Goal: Transaction & Acquisition: Purchase product/service

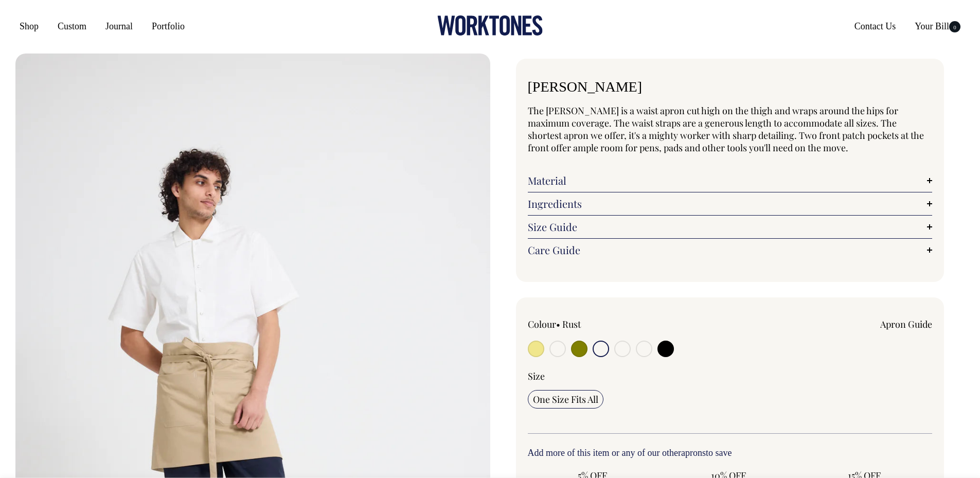
click at [579, 349] on input "radio" at bounding box center [579, 349] width 16 height 16
radio input "true"
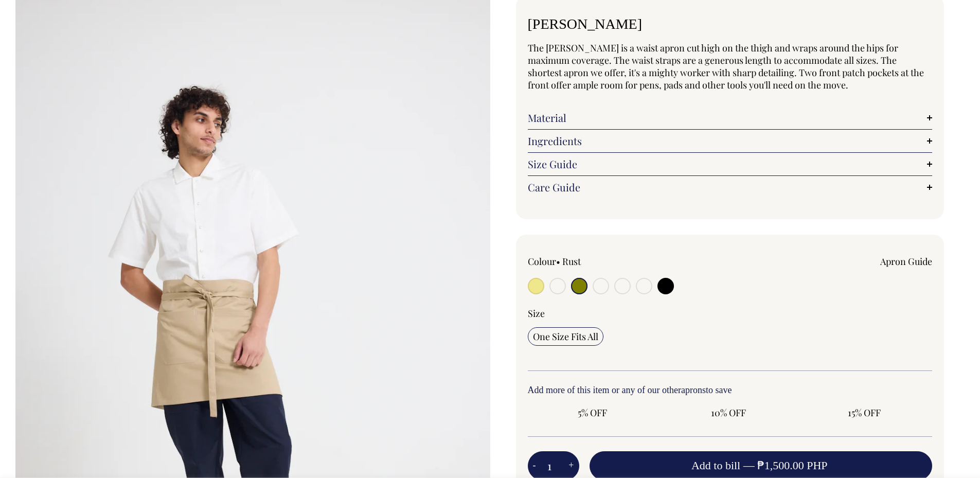
scroll to position [103, 0]
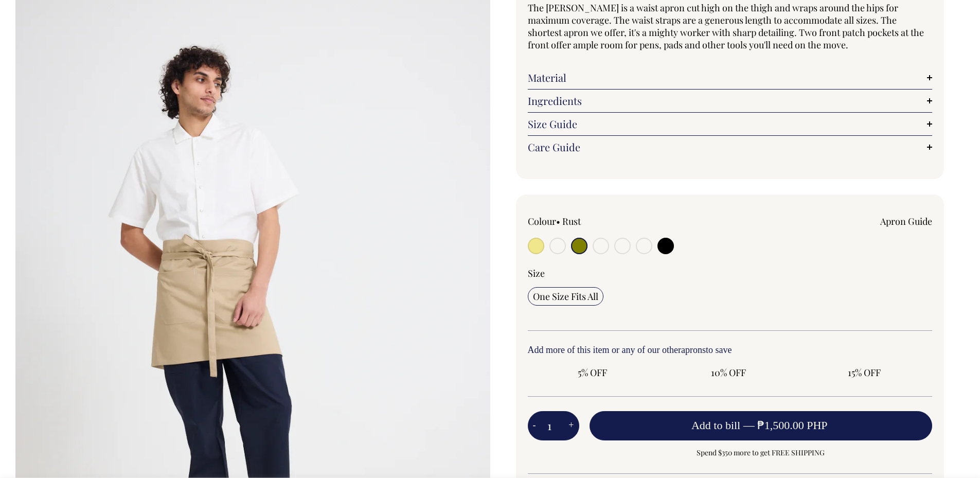
click at [669, 245] on input "radio" at bounding box center [666, 246] width 16 height 16
radio input "true"
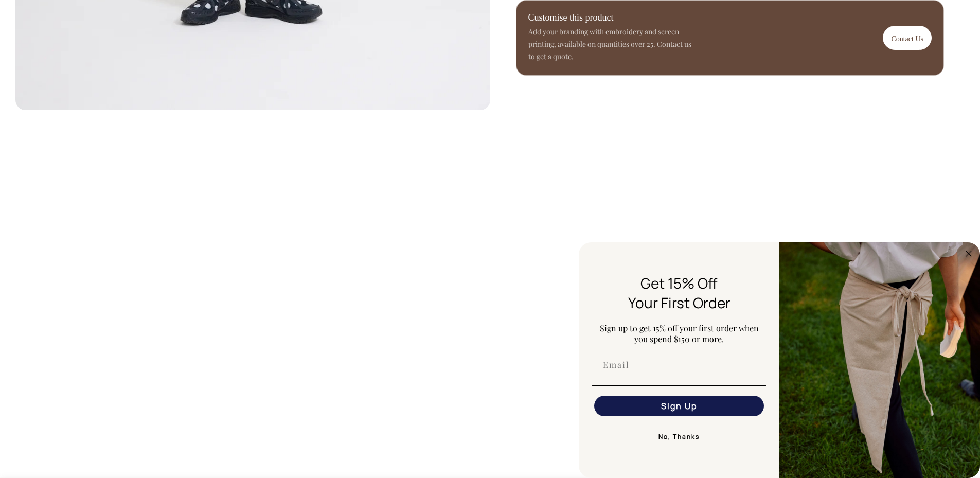
scroll to position [617, 0]
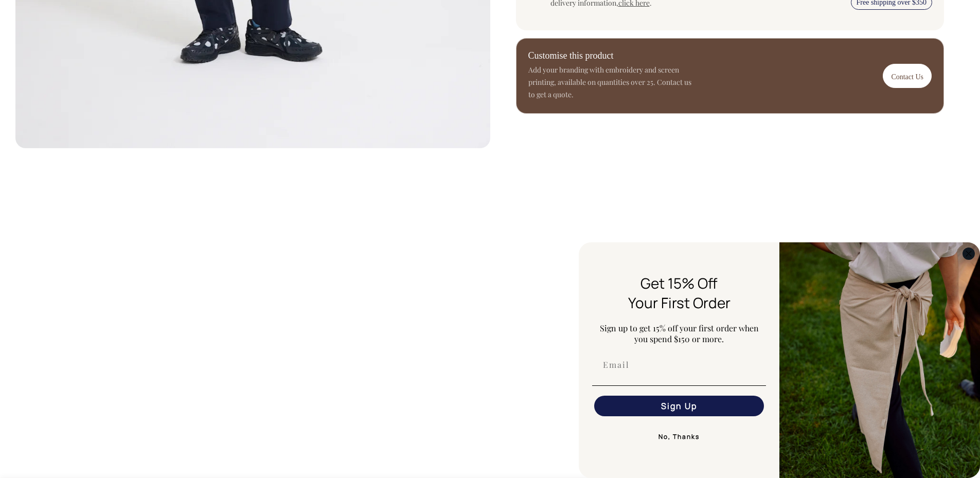
click at [971, 253] on circle "Close dialog" at bounding box center [969, 253] width 12 height 12
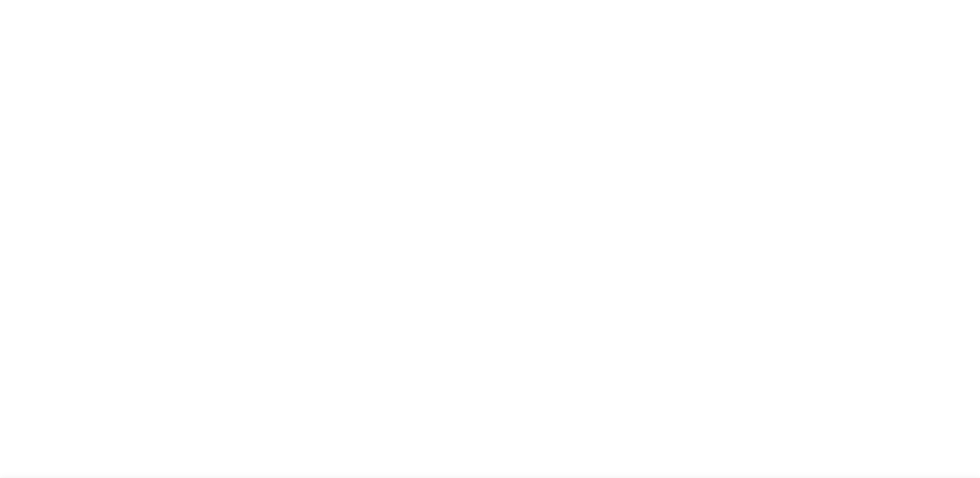
scroll to position [1441, 0]
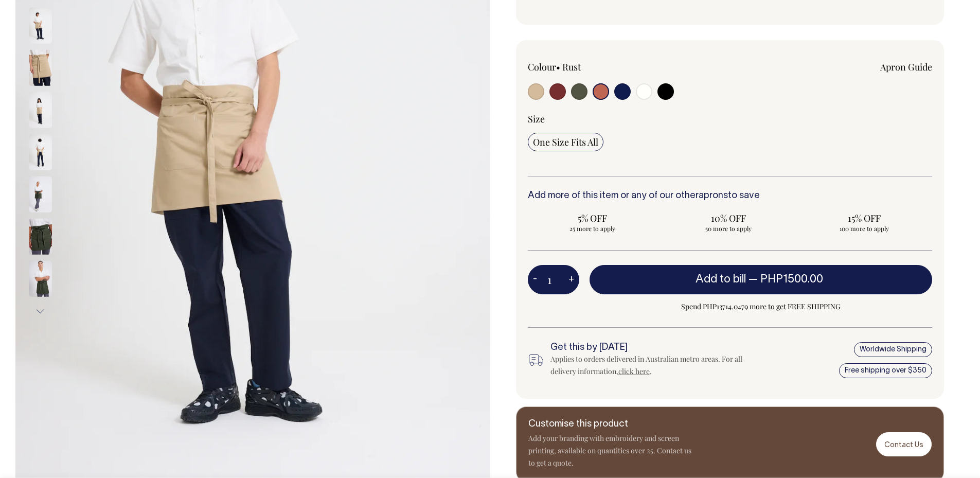
scroll to position [257, 0]
click at [27, 112] on img at bounding box center [252, 153] width 475 height 713
click at [44, 75] on img at bounding box center [40, 68] width 23 height 36
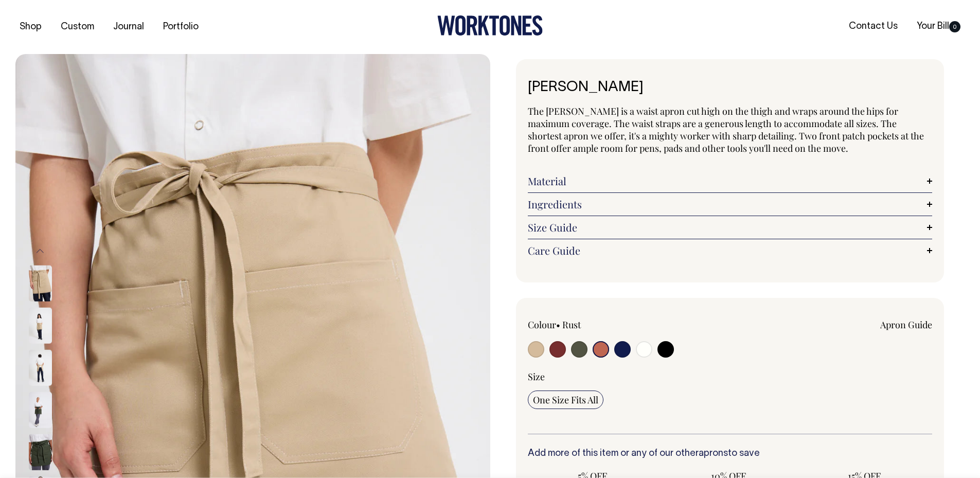
scroll to position [41, 0]
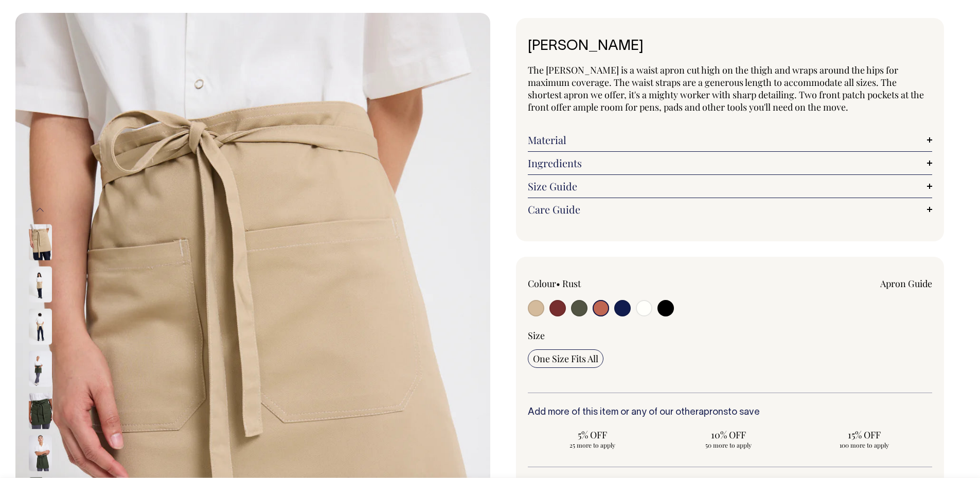
click at [44, 329] on img at bounding box center [40, 327] width 23 height 36
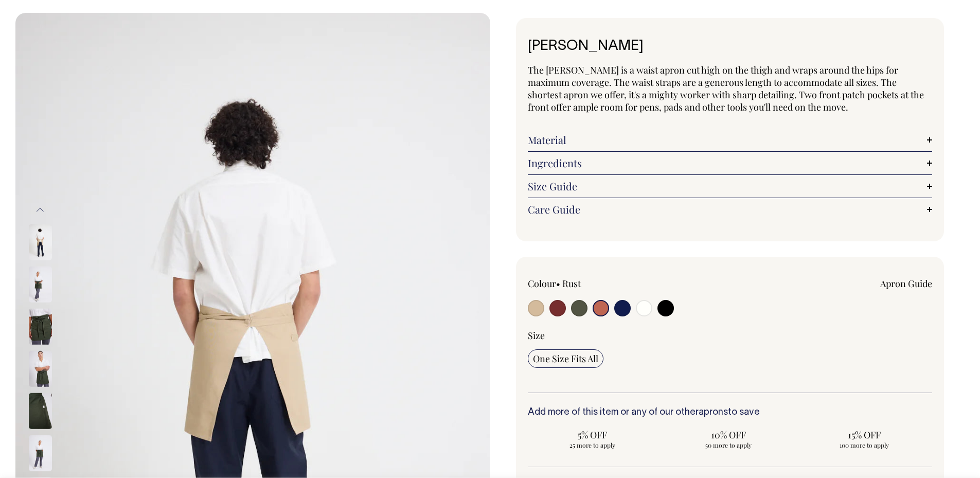
click at [44, 333] on img at bounding box center [40, 327] width 23 height 36
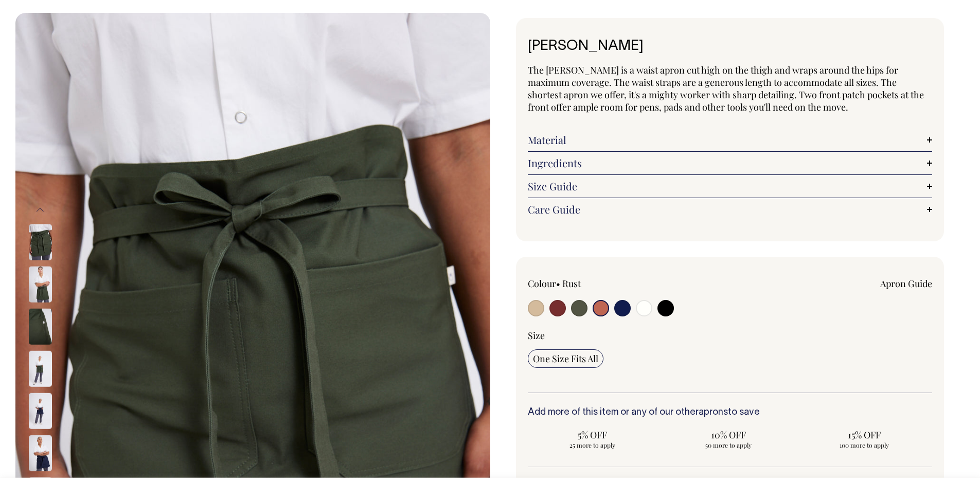
click at [40, 252] on img at bounding box center [40, 242] width 23 height 36
click at [42, 285] on img at bounding box center [40, 285] width 23 height 36
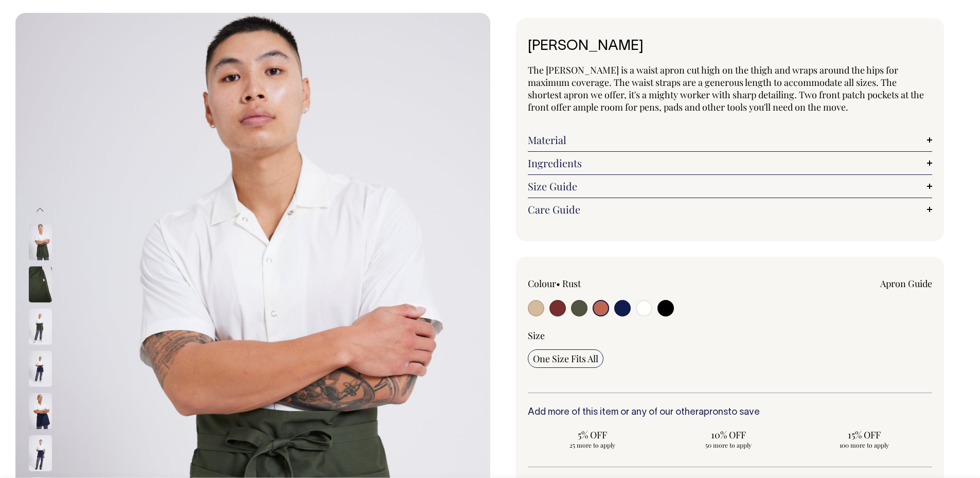
click at [44, 374] on img at bounding box center [40, 369] width 23 height 36
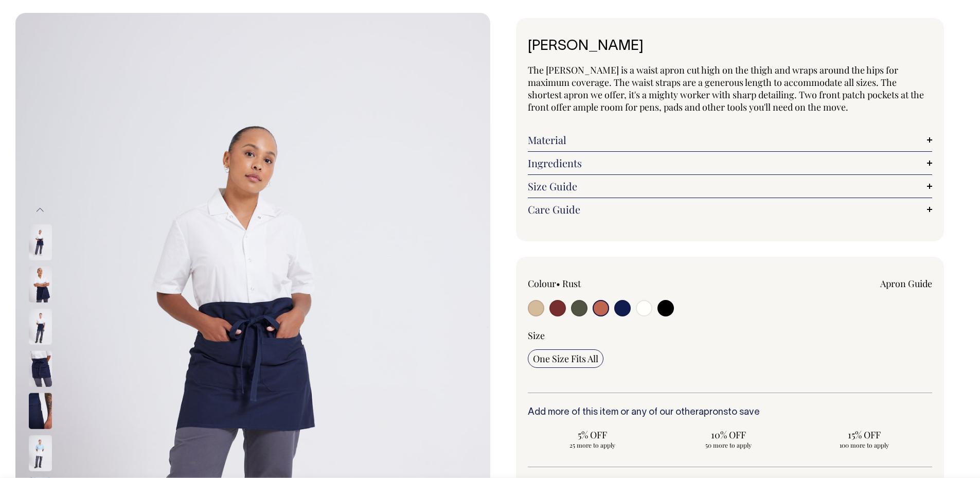
click at [45, 401] on img at bounding box center [40, 411] width 23 height 36
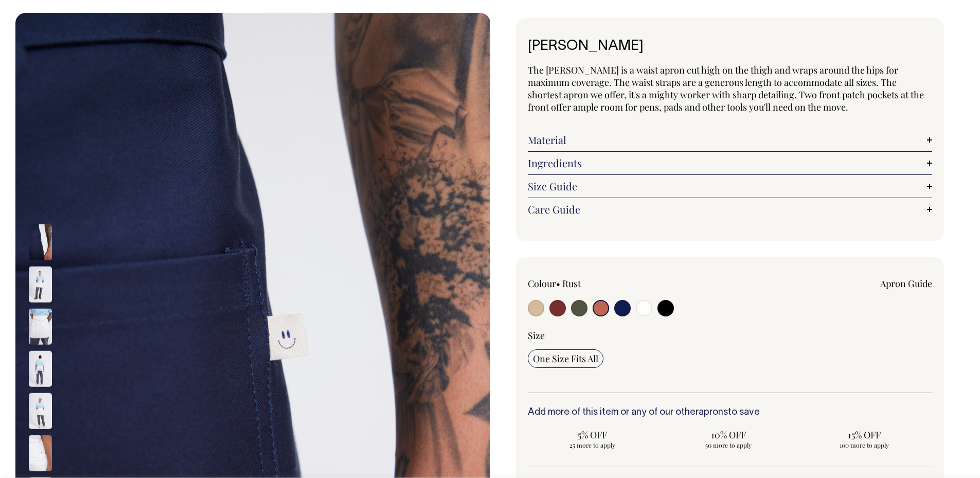
click at [40, 442] on img at bounding box center [40, 453] width 23 height 36
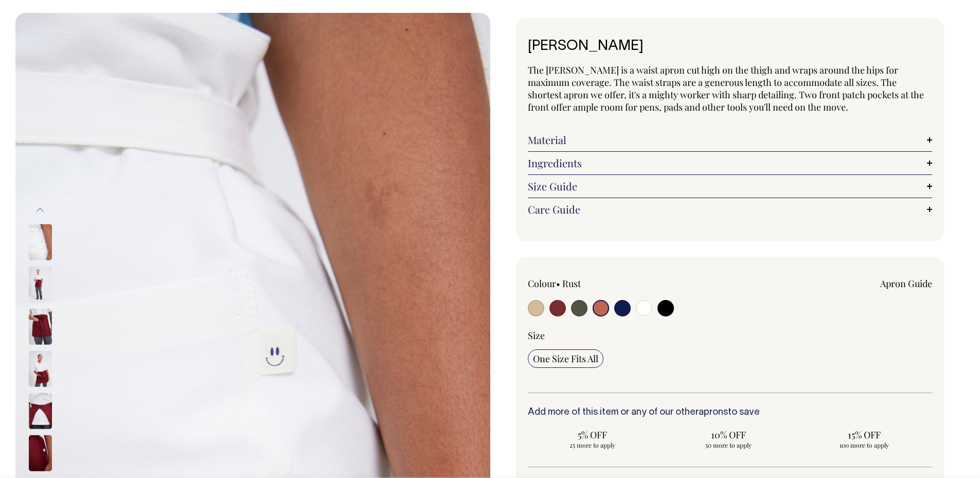
click at [40, 440] on img at bounding box center [40, 453] width 23 height 36
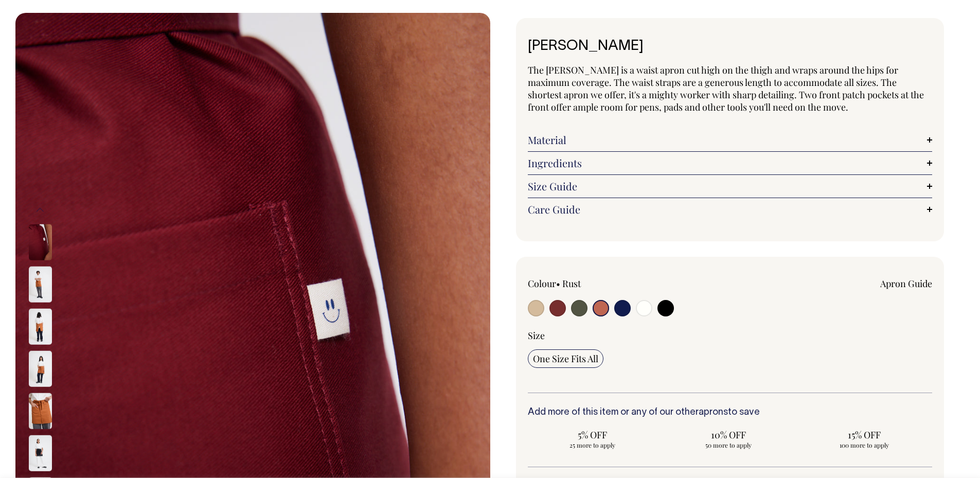
click at [40, 440] on img at bounding box center [40, 453] width 23 height 36
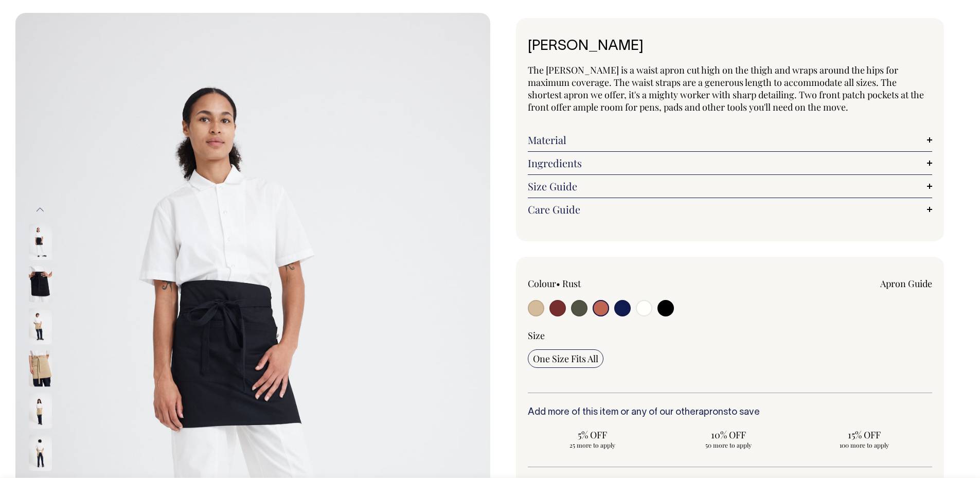
click at [40, 210] on button "Previous" at bounding box center [39, 209] width 15 height 23
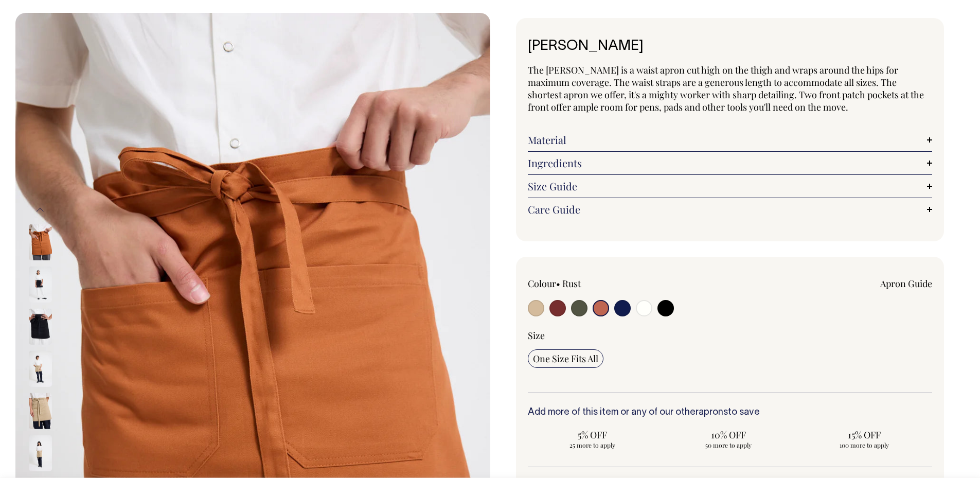
click at [38, 244] on img at bounding box center [40, 242] width 23 height 36
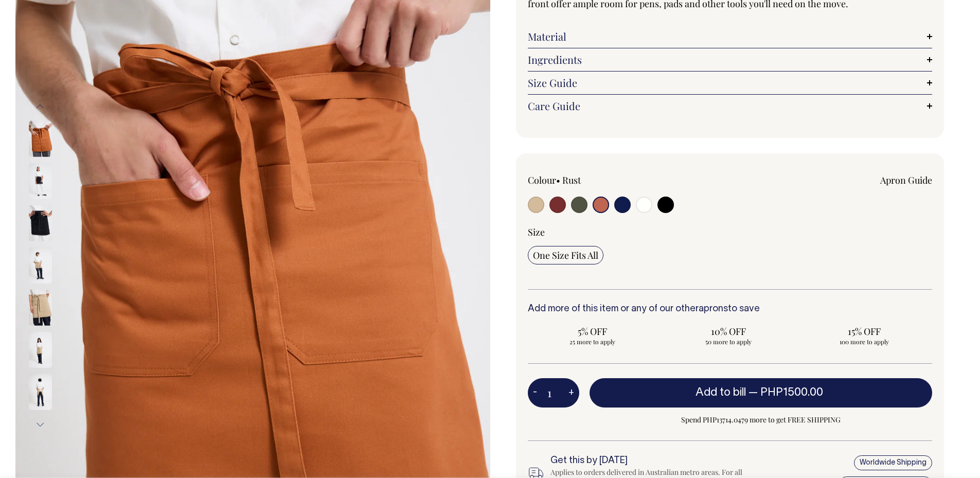
scroll to position [144, 0]
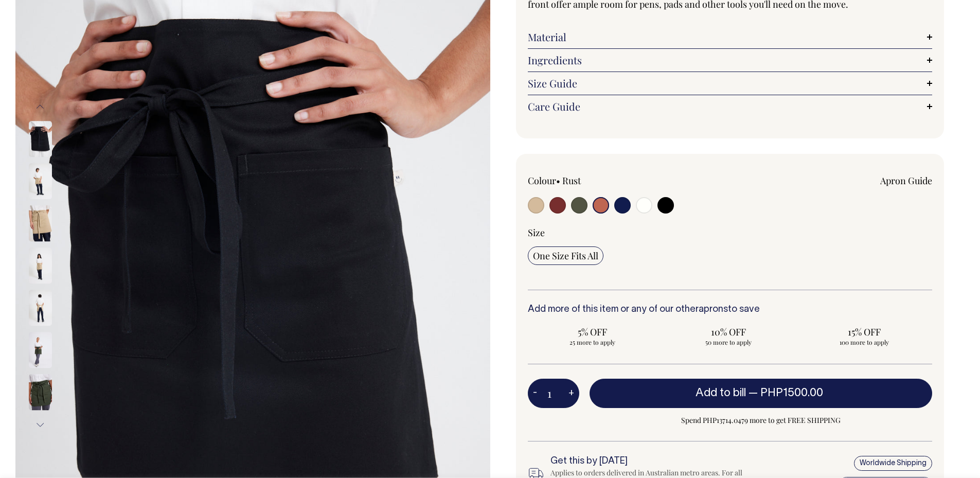
click at [37, 391] on img at bounding box center [40, 393] width 23 height 36
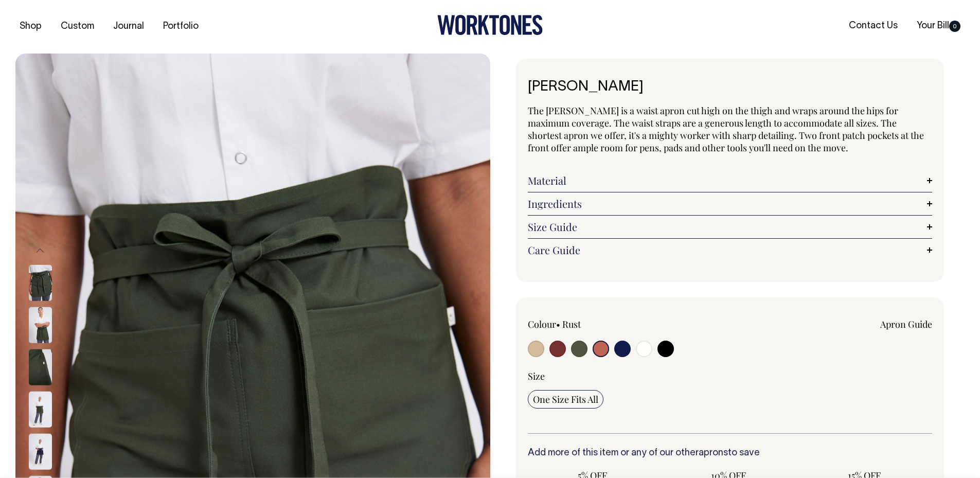
scroll to position [0, 0]
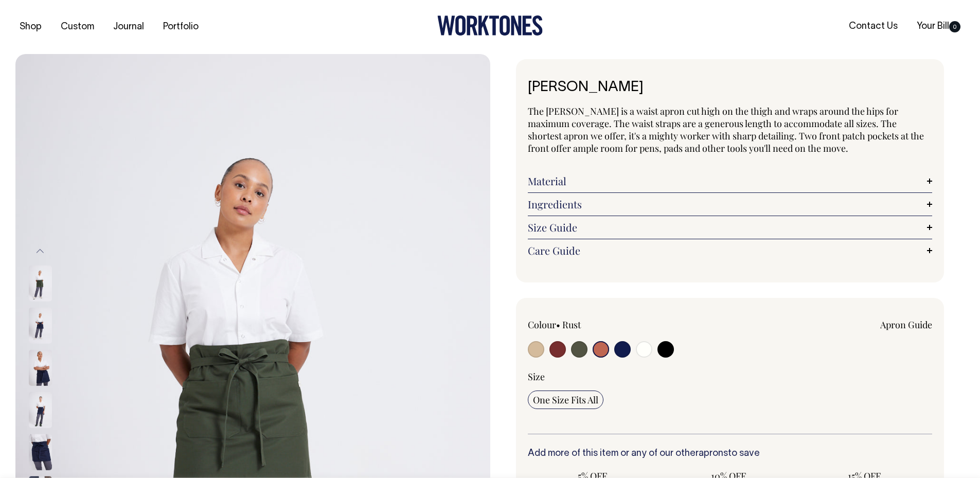
click at [41, 442] on img at bounding box center [40, 452] width 23 height 36
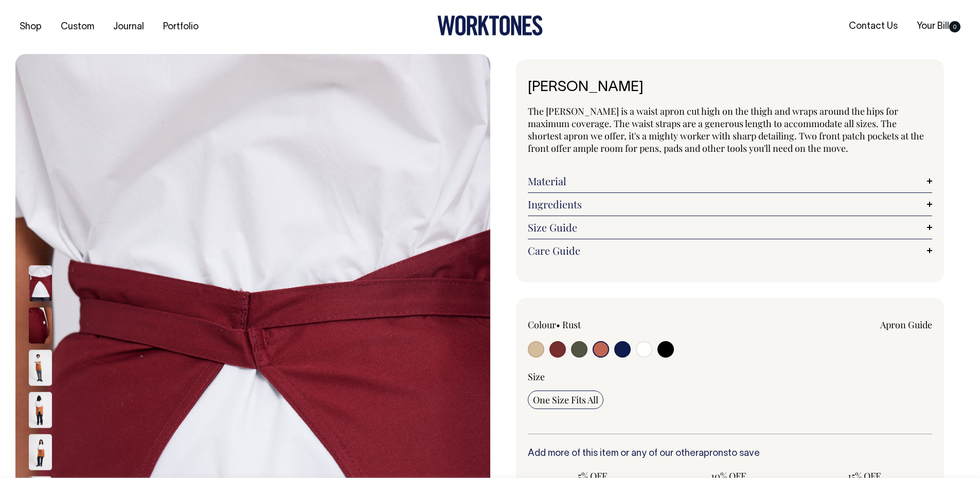
click at [40, 412] on img at bounding box center [40, 410] width 23 height 36
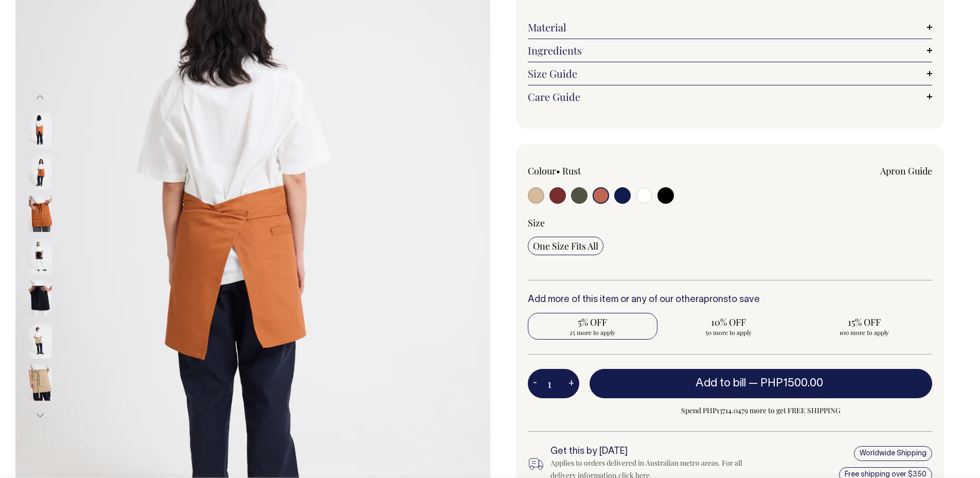
scroll to position [154, 0]
click at [37, 387] on img at bounding box center [40, 382] width 23 height 36
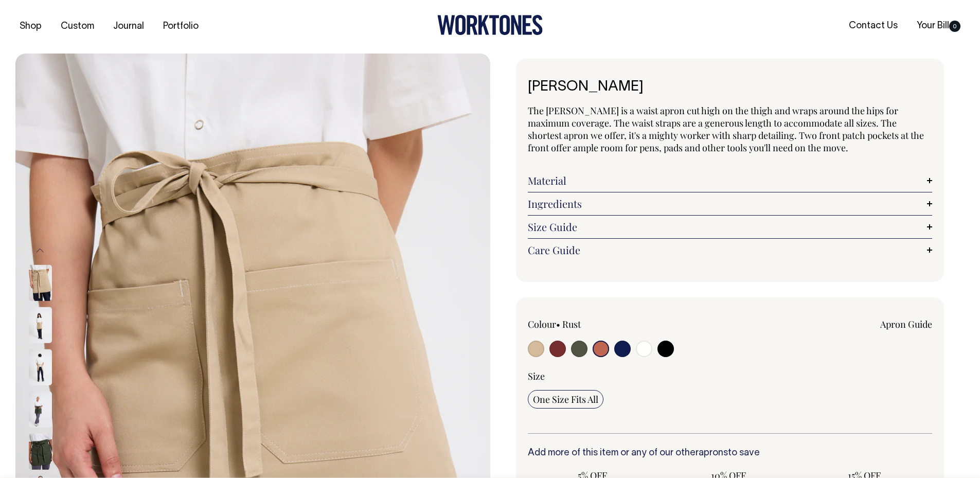
scroll to position [0, 0]
